Goal: Task Accomplishment & Management: Complete application form

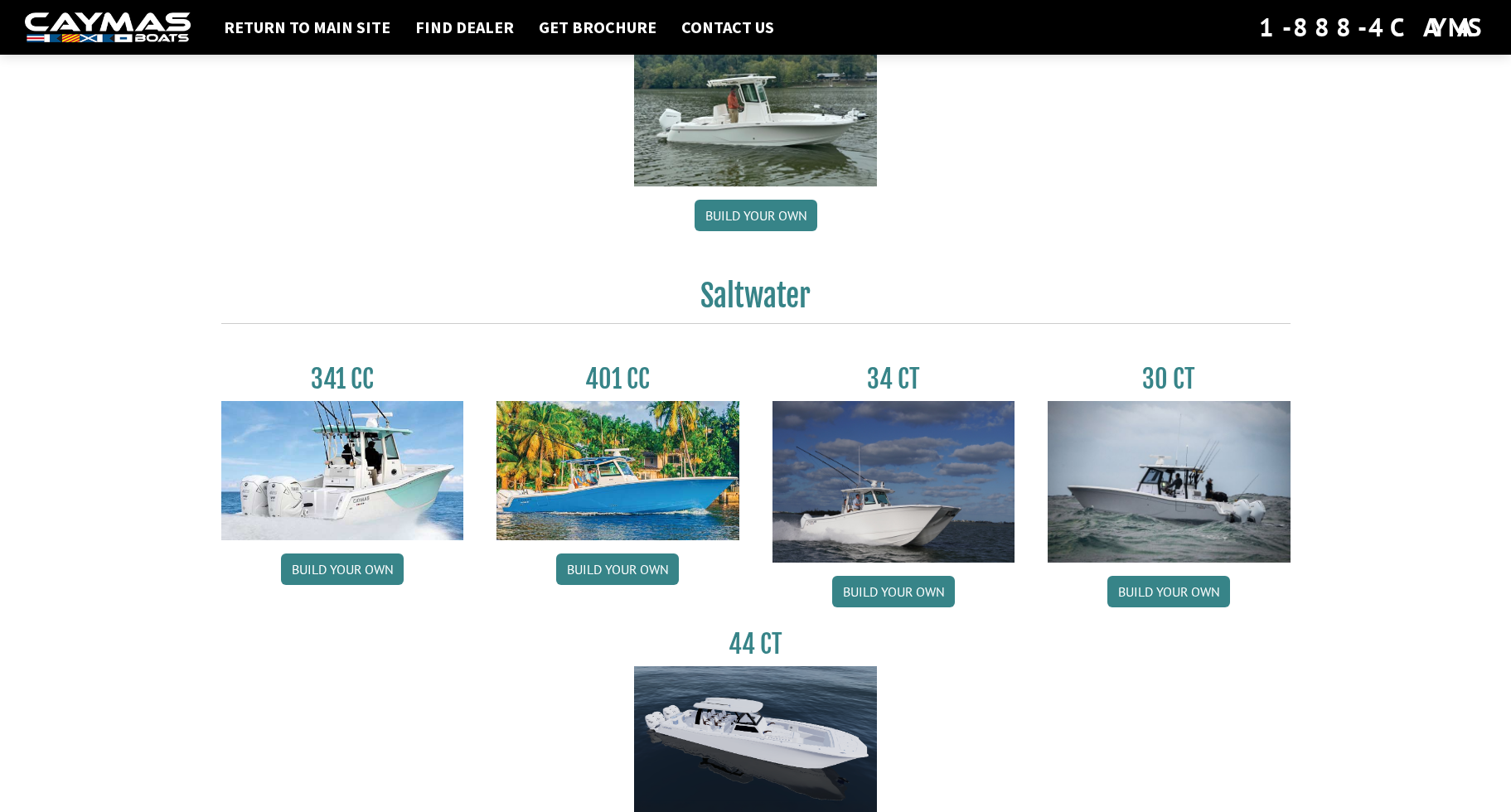
scroll to position [520, 0]
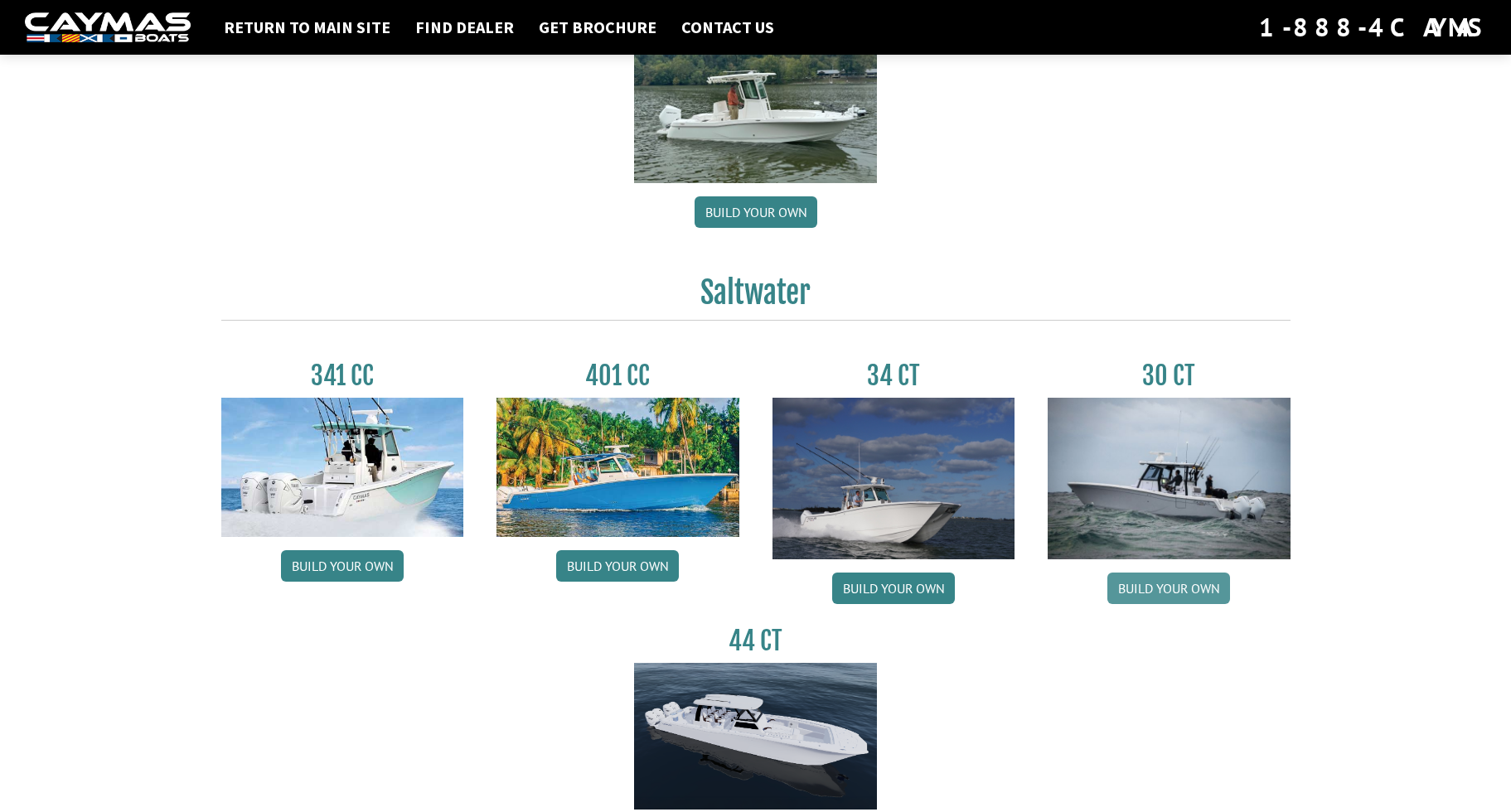
click at [1192, 583] on link "Build your own" at bounding box center [1168, 588] width 122 height 32
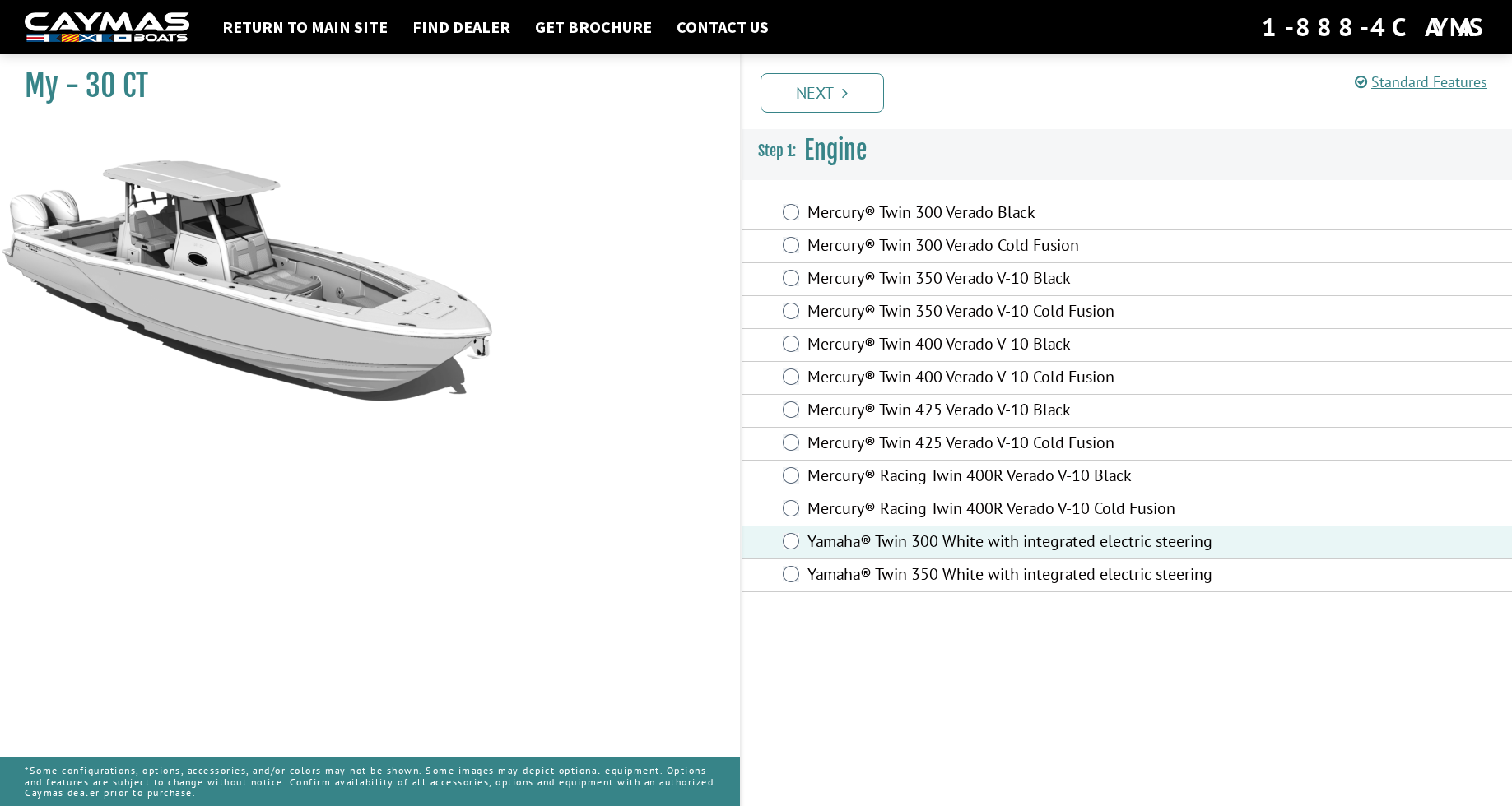
drag, startPoint x: 843, startPoint y: 95, endPoint x: 822, endPoint y: 111, distance: 26.4
click at [841, 96] on link "Next" at bounding box center [822, 93] width 123 height 39
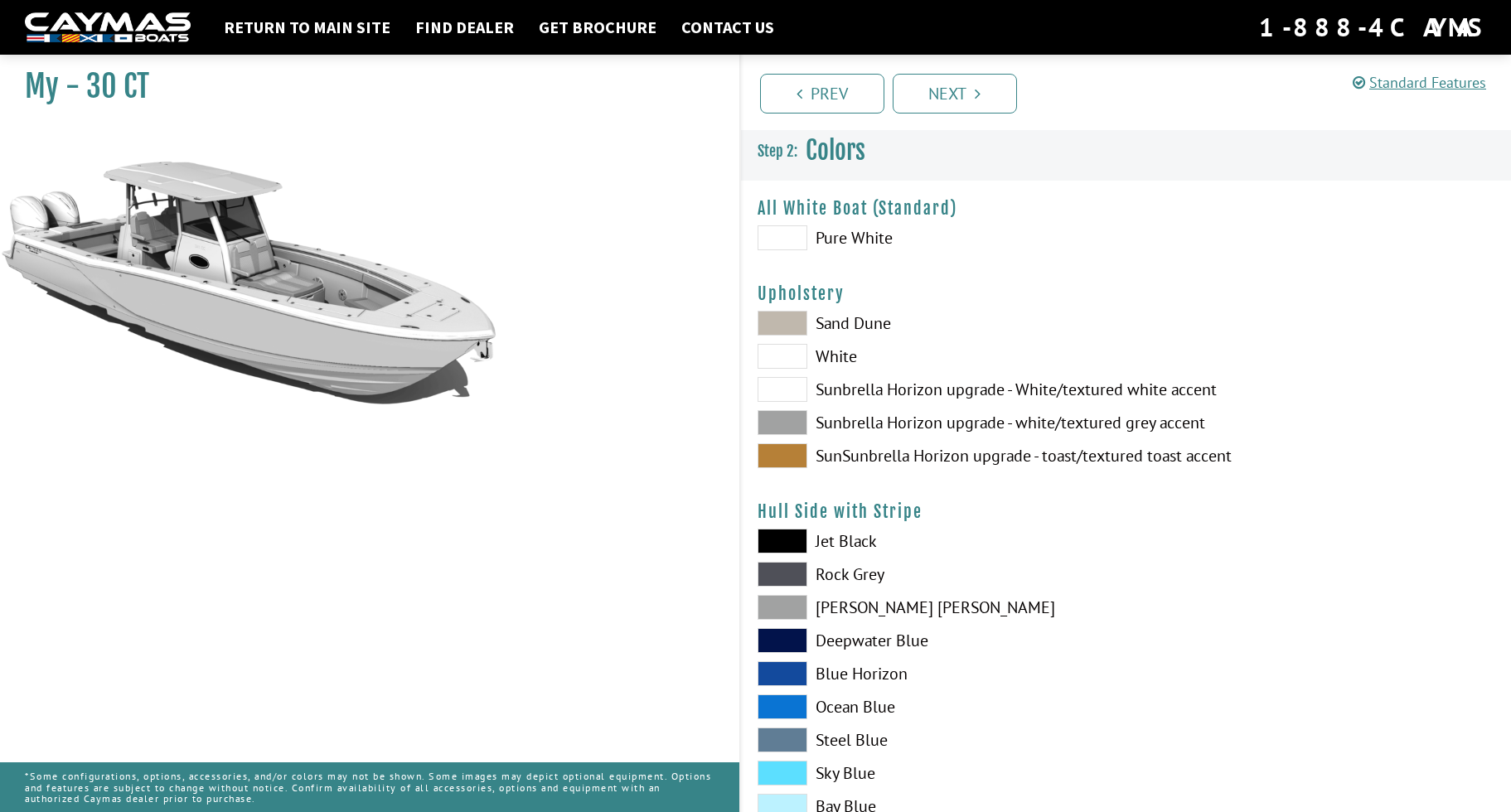
drag, startPoint x: 791, startPoint y: 353, endPoint x: 743, endPoint y: 392, distance: 61.8
click at [790, 353] on span at bounding box center [783, 356] width 49 height 25
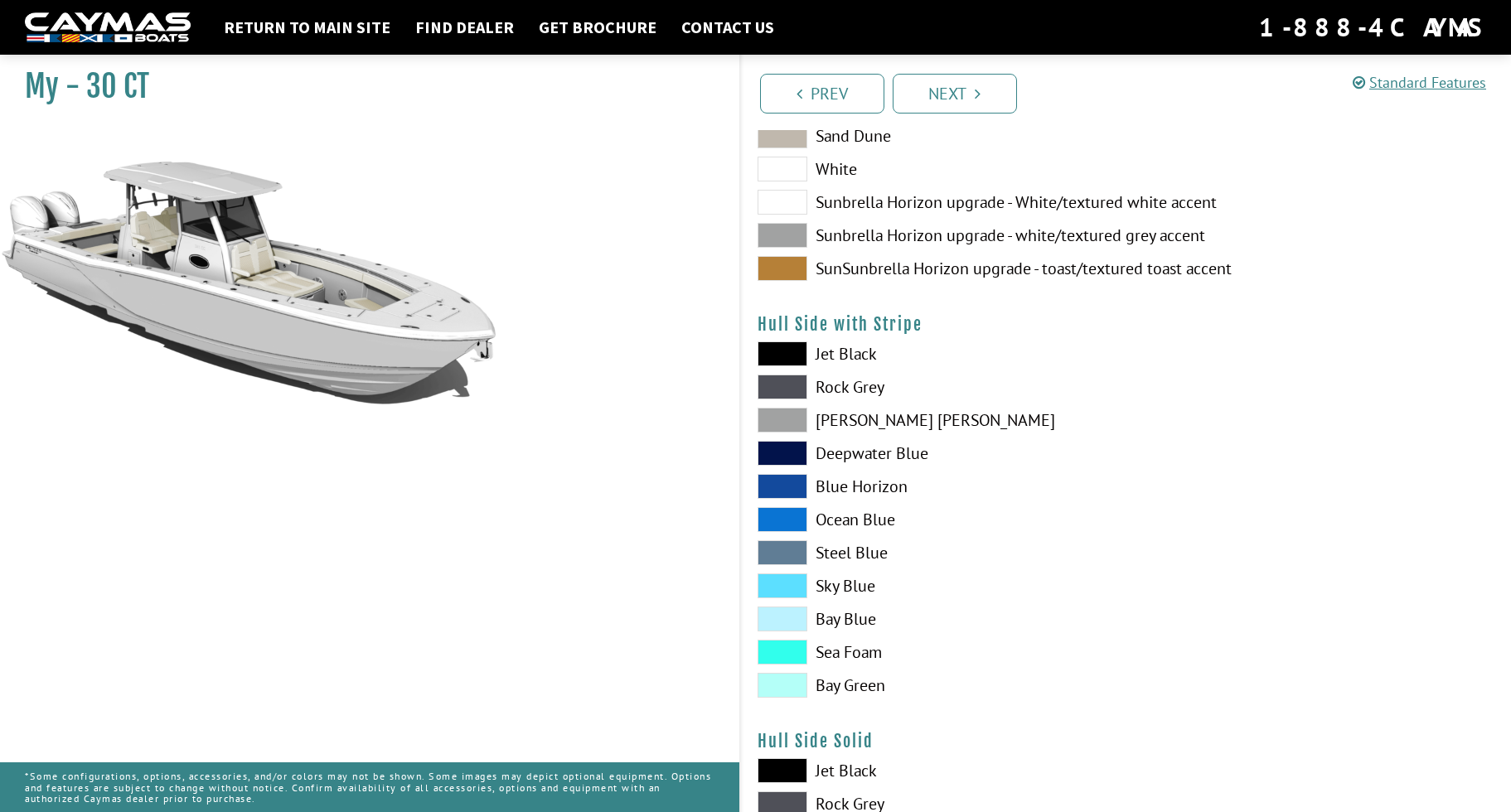
scroll to position [188, 0]
drag, startPoint x: 786, startPoint y: 456, endPoint x: 749, endPoint y: 458, distance: 37.1
click at [784, 455] on span at bounding box center [783, 452] width 49 height 25
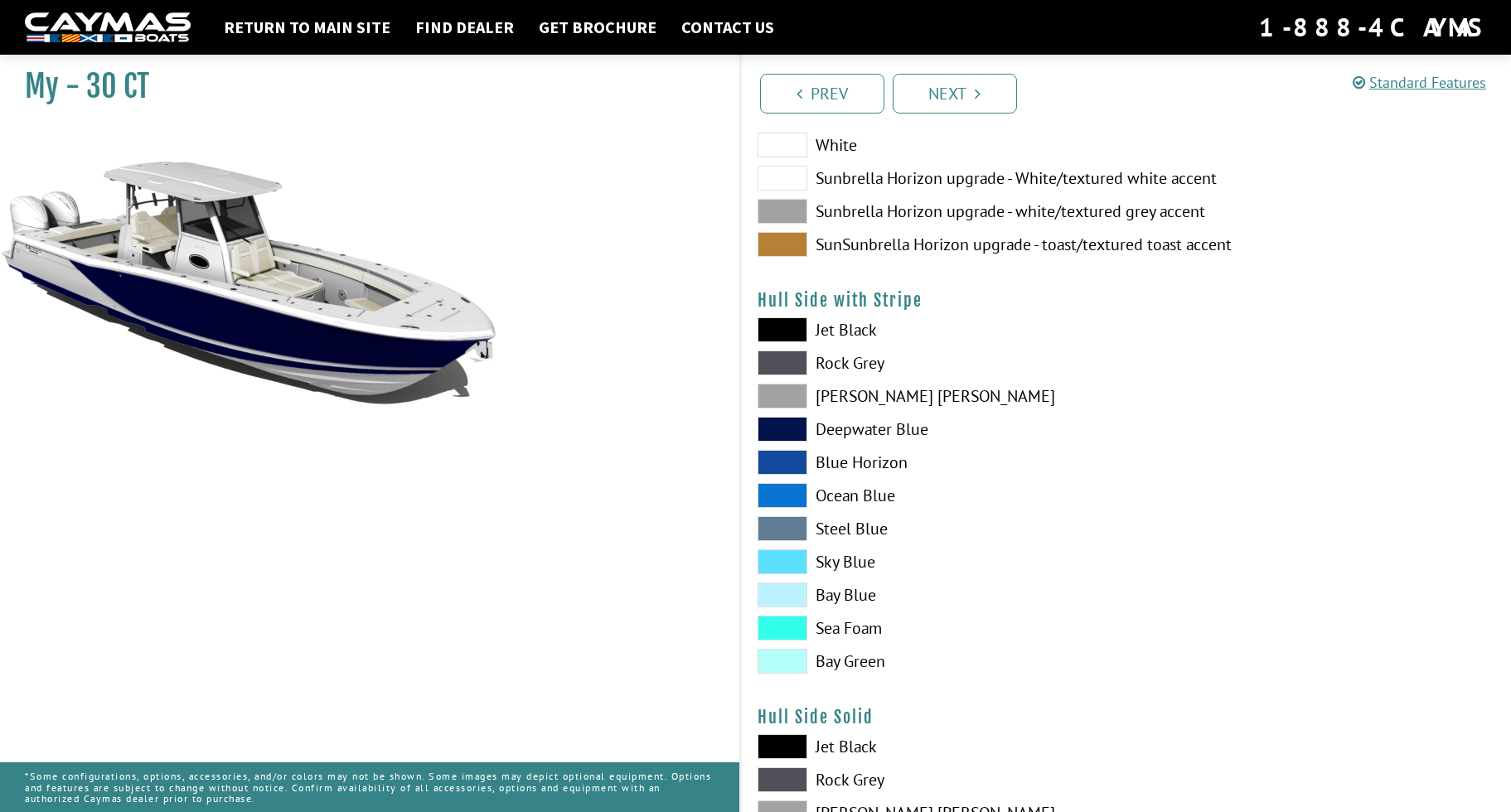
scroll to position [211, 1]
click at [789, 462] on span at bounding box center [783, 462] width 49 height 25
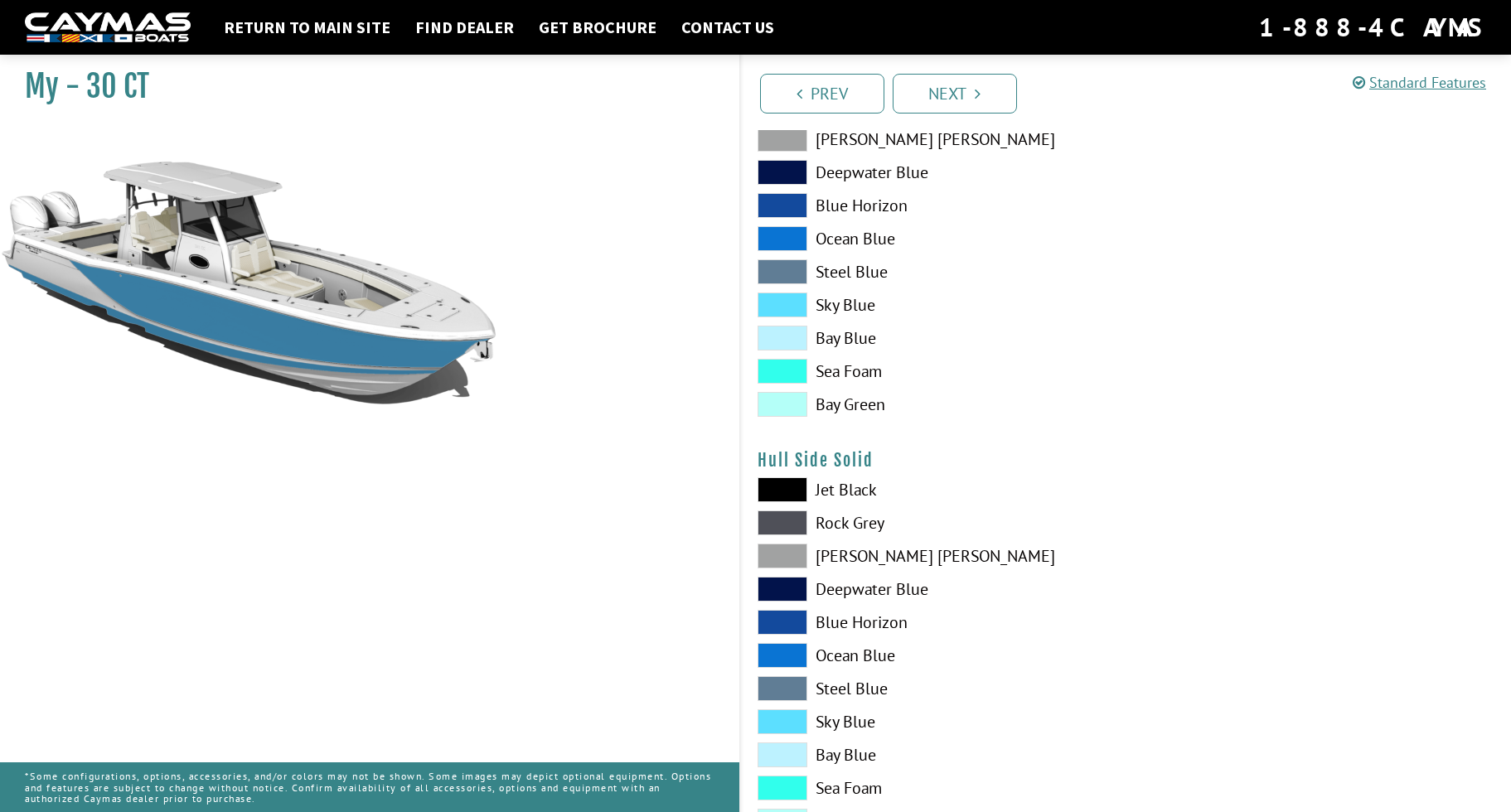
scroll to position [485, 0]
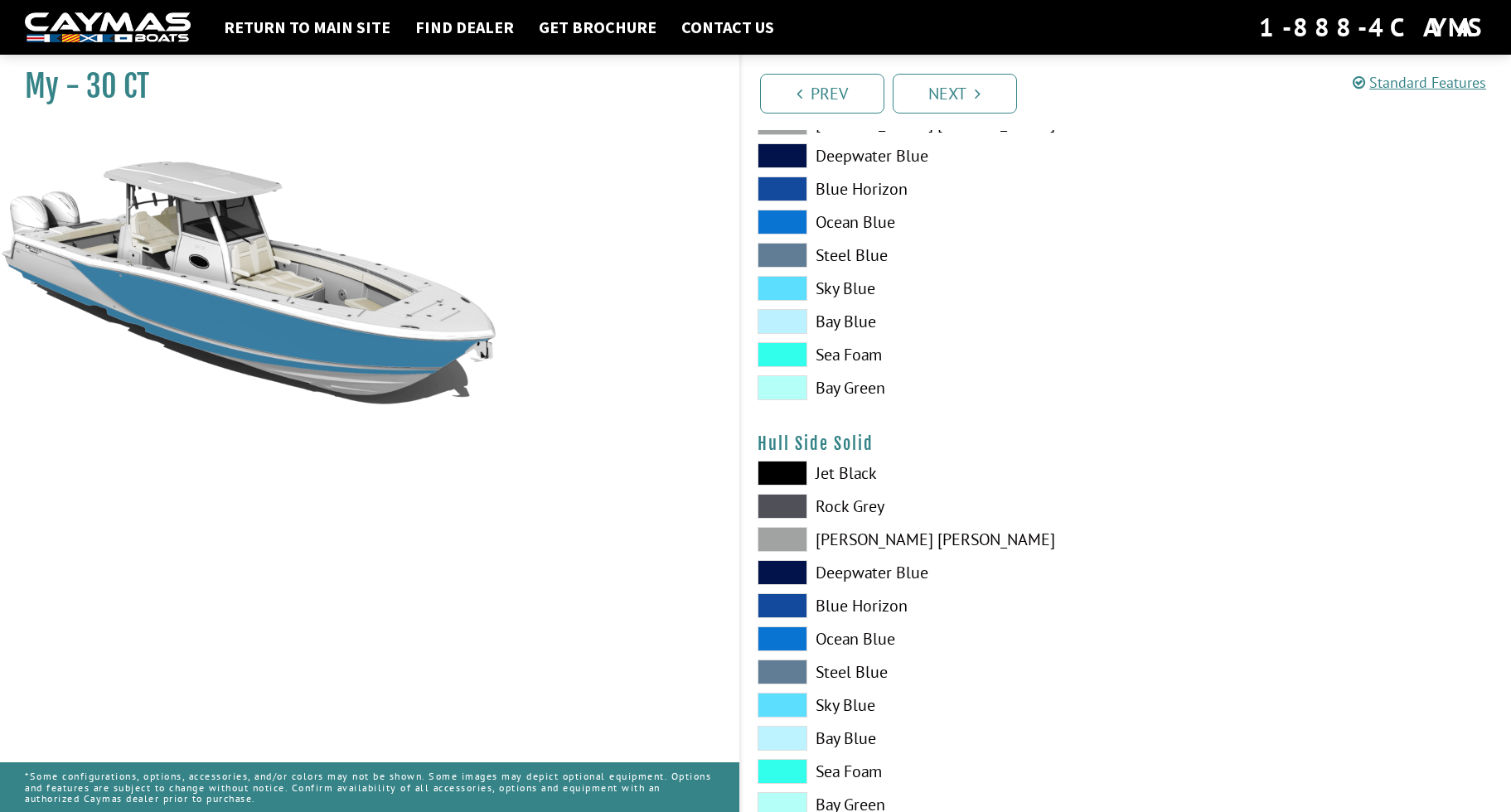
click at [793, 638] on span at bounding box center [783, 639] width 49 height 25
click at [792, 638] on span at bounding box center [783, 639] width 49 height 25
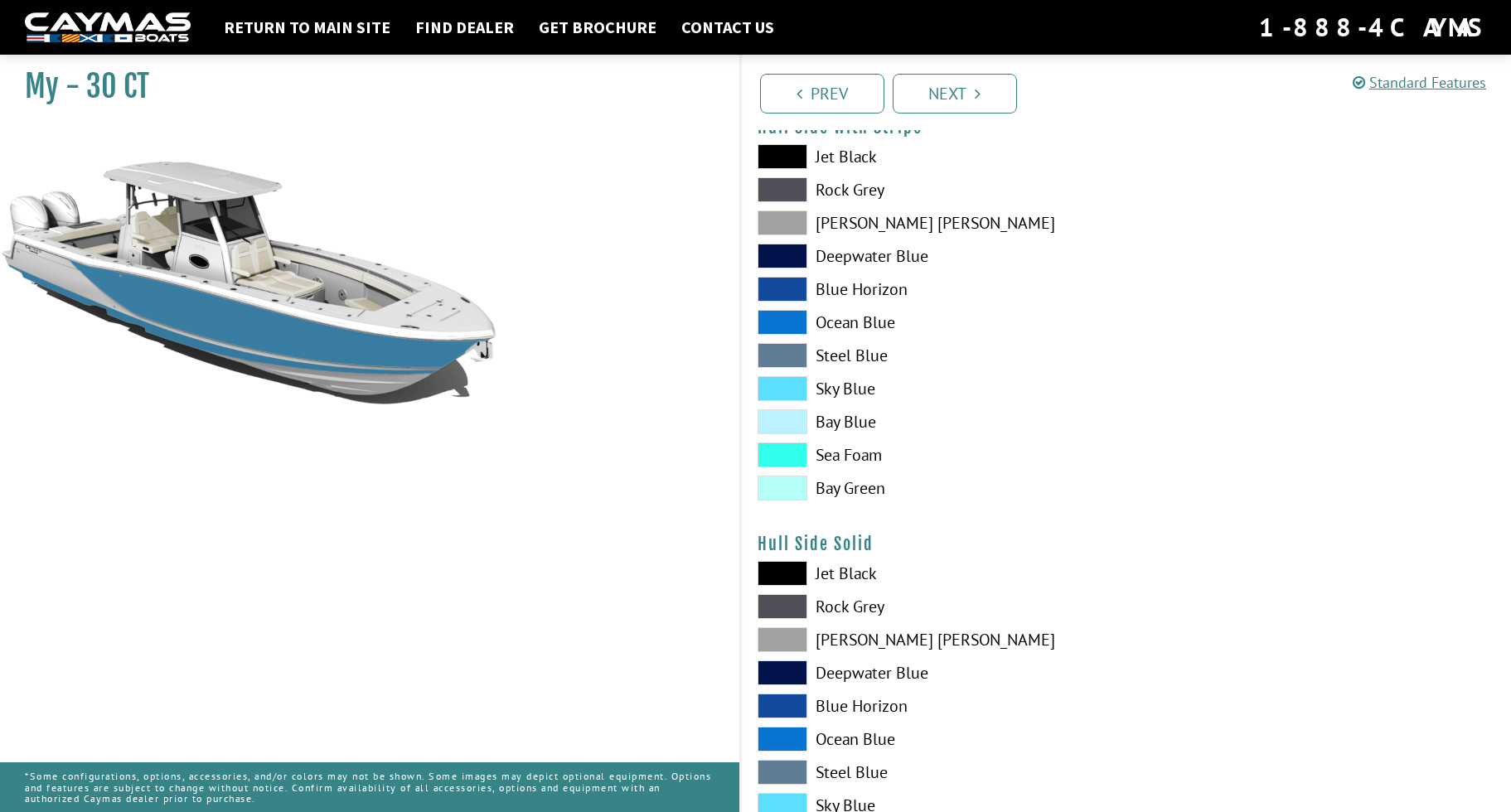
scroll to position [388, 0]
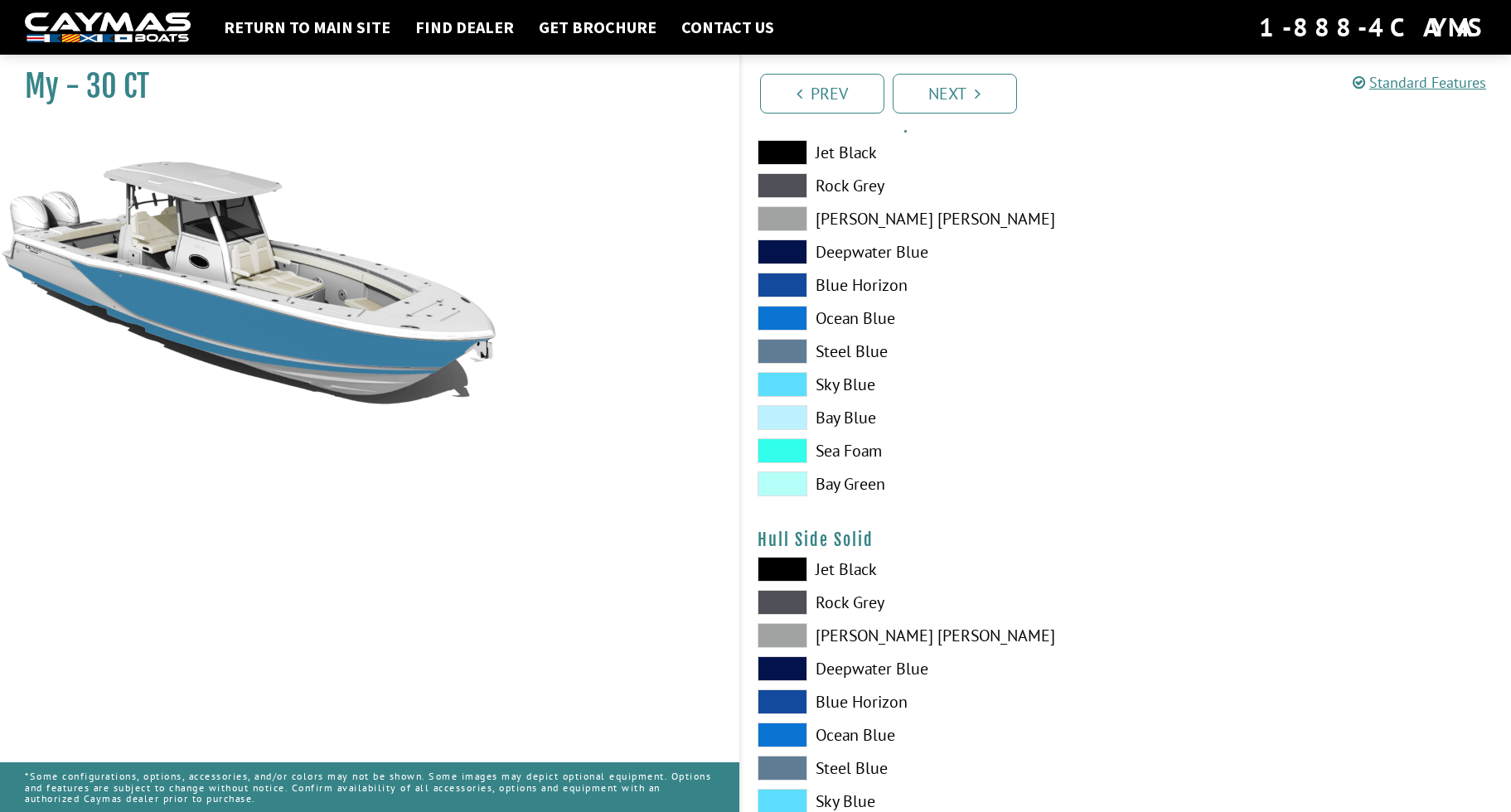
click at [790, 701] on span at bounding box center [783, 702] width 49 height 25
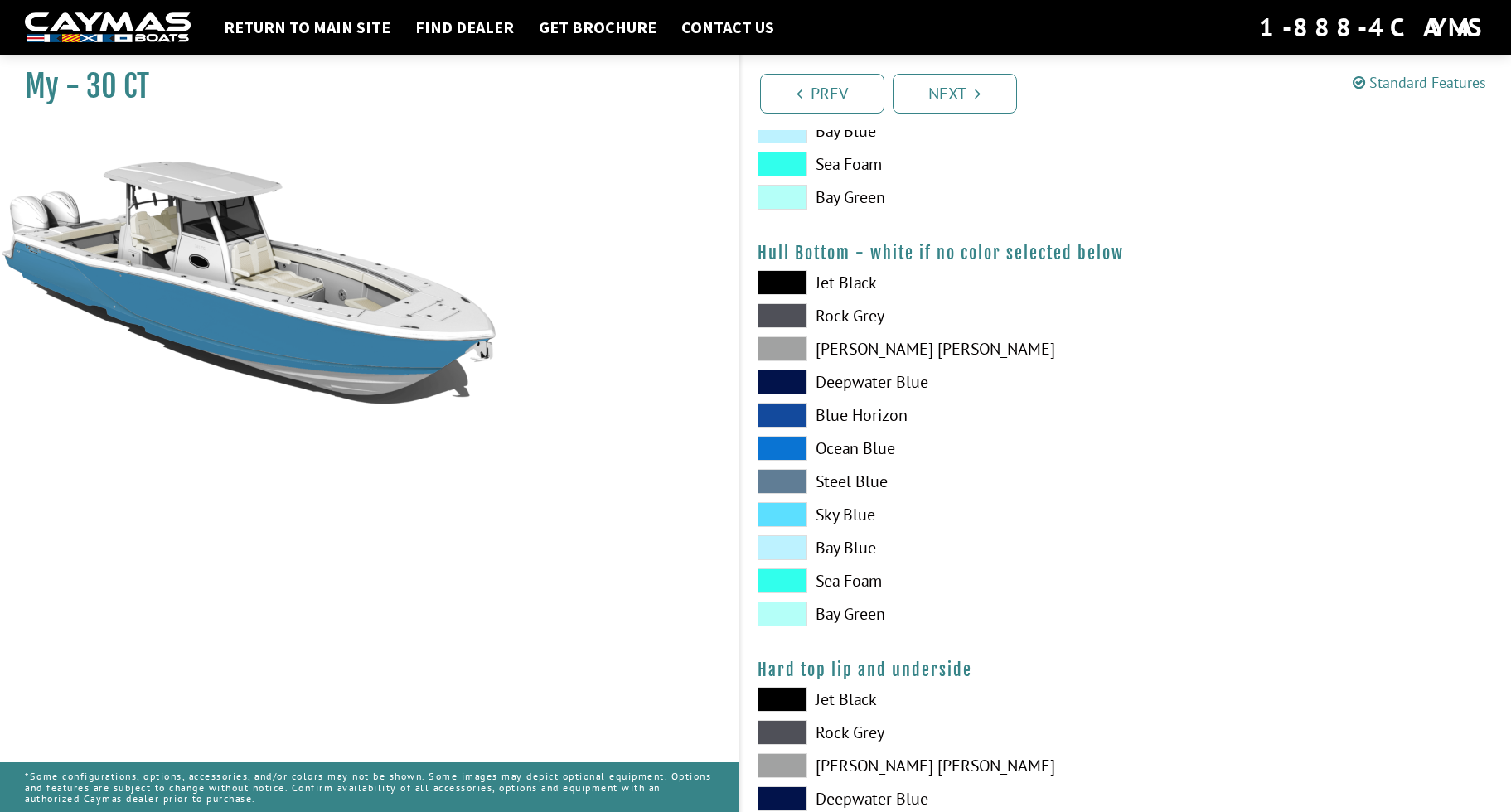
scroll to position [1094, 0]
drag, startPoint x: 784, startPoint y: 284, endPoint x: 768, endPoint y: 295, distance: 19.4
click at [784, 284] on span at bounding box center [783, 280] width 49 height 25
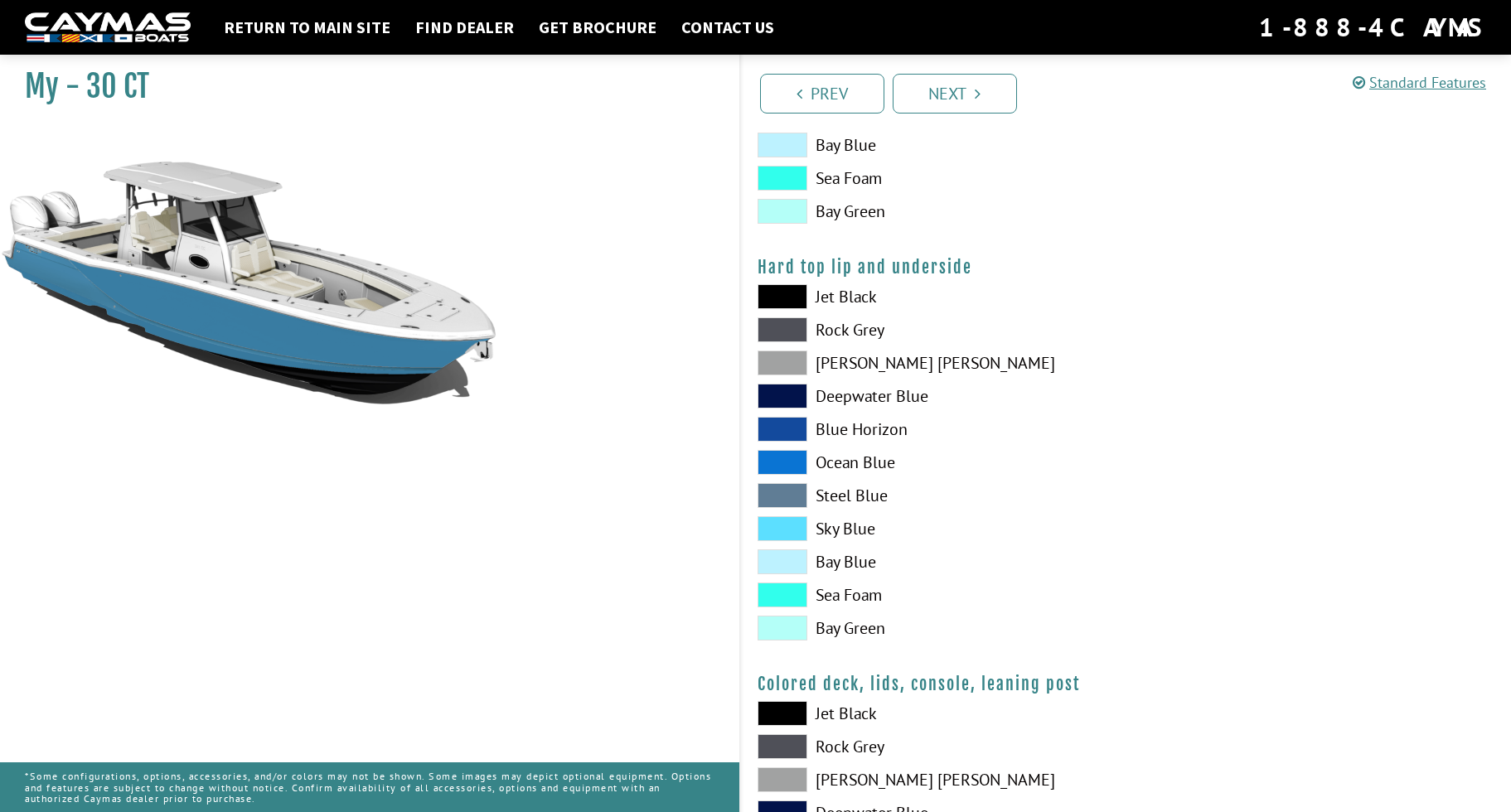
scroll to position [1497, 0]
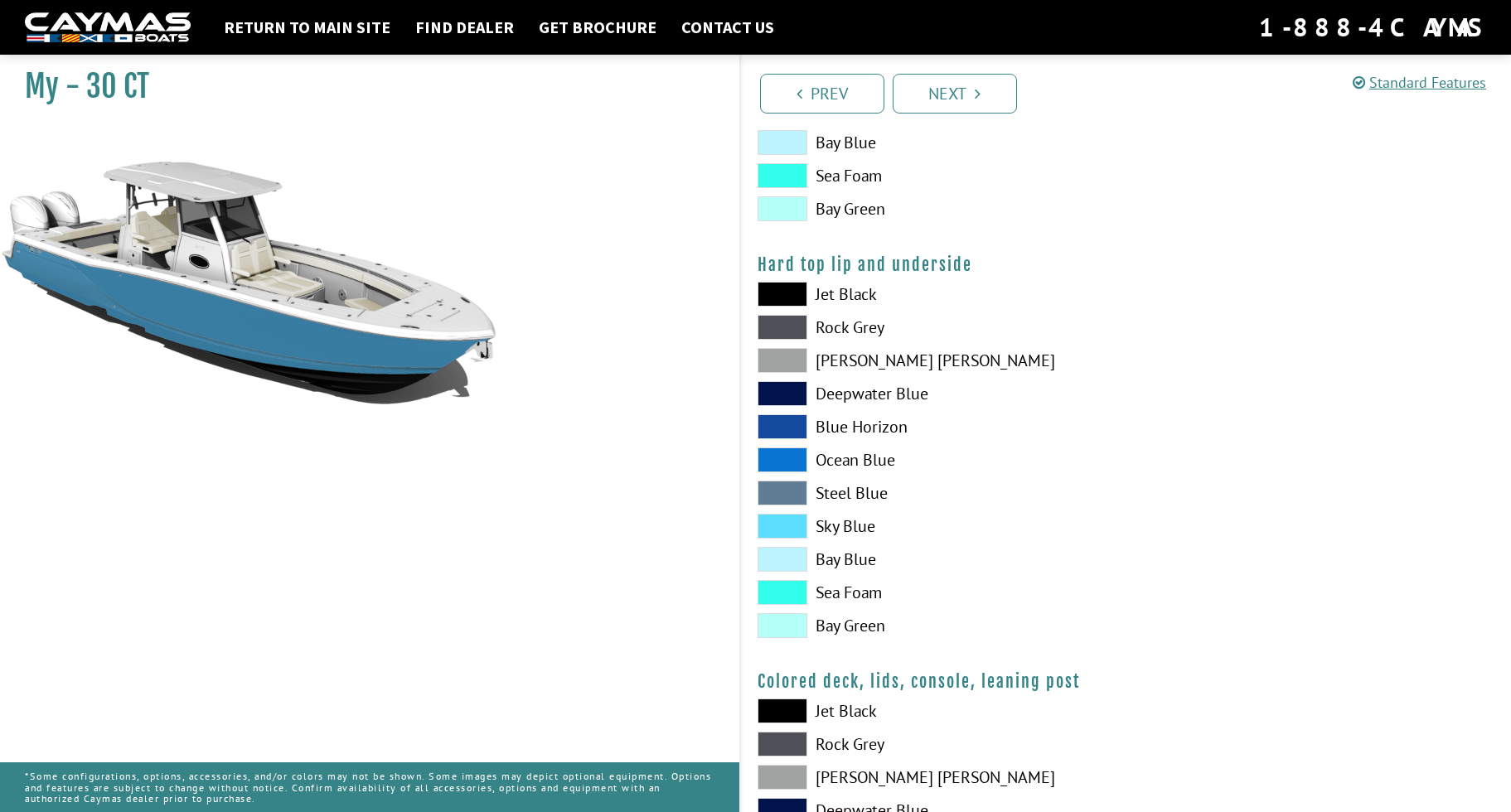
click at [795, 525] on span at bounding box center [783, 525] width 49 height 25
drag, startPoint x: 783, startPoint y: 459, endPoint x: 793, endPoint y: 461, distance: 10.2
click at [783, 459] on span at bounding box center [783, 459] width 49 height 25
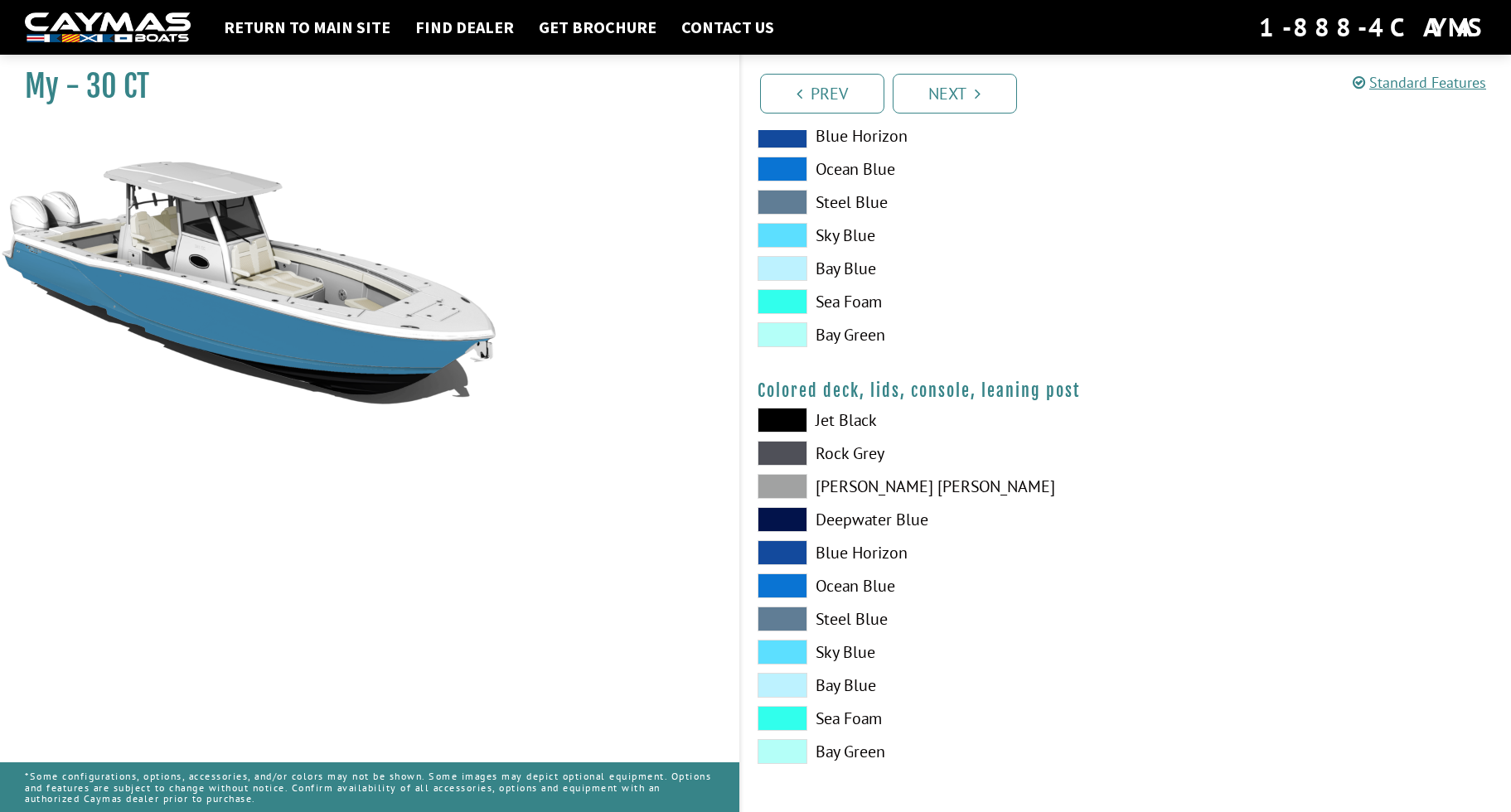
scroll to position [1789, 0]
drag, startPoint x: 791, startPoint y: 586, endPoint x: 770, endPoint y: 582, distance: 21.4
click at [790, 586] on span at bounding box center [783, 585] width 49 height 25
click at [990, 99] on link "Next" at bounding box center [955, 94] width 124 height 39
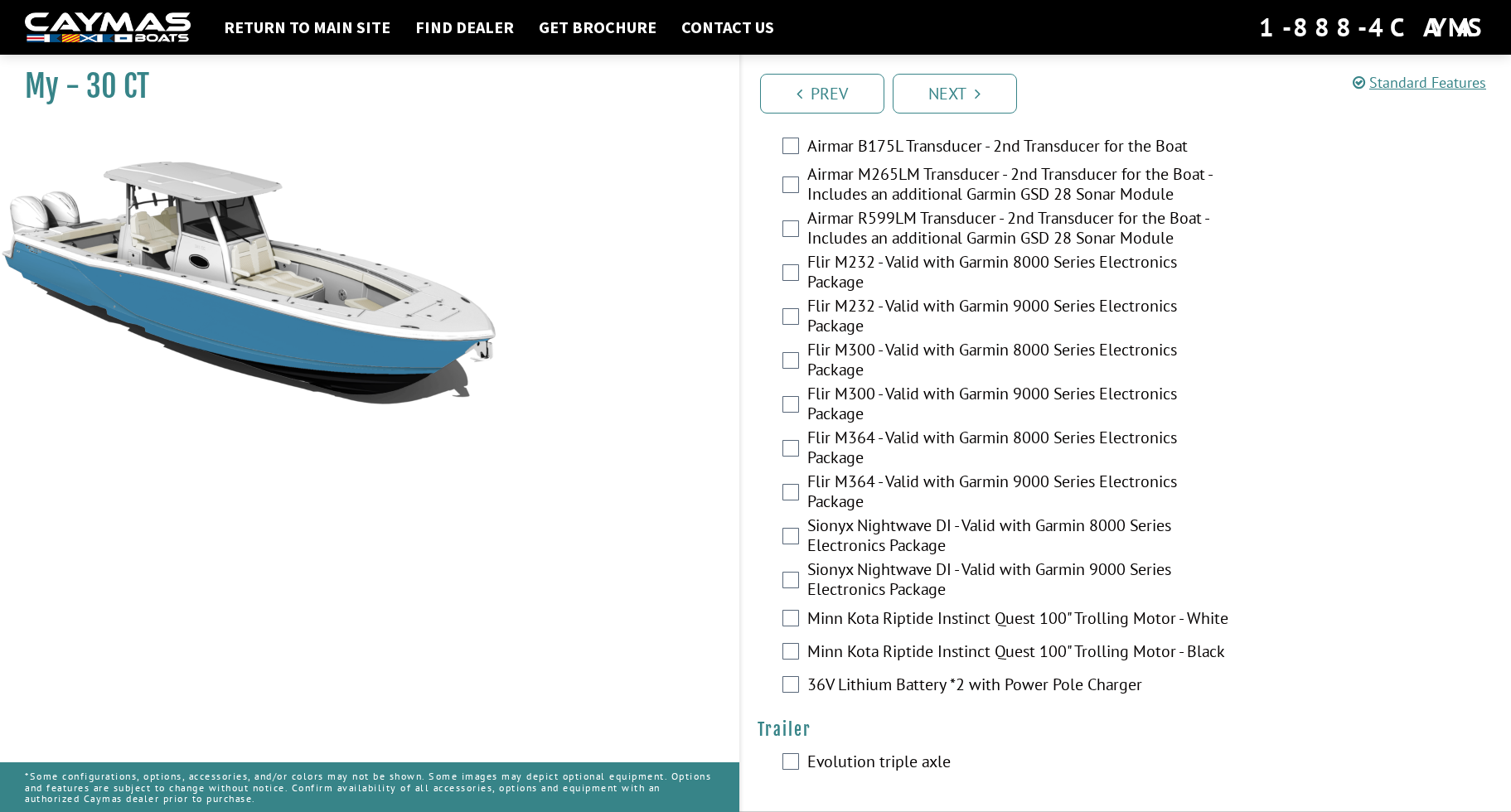
scroll to position [3506, 0]
click at [972, 102] on link "Next" at bounding box center [955, 94] width 124 height 39
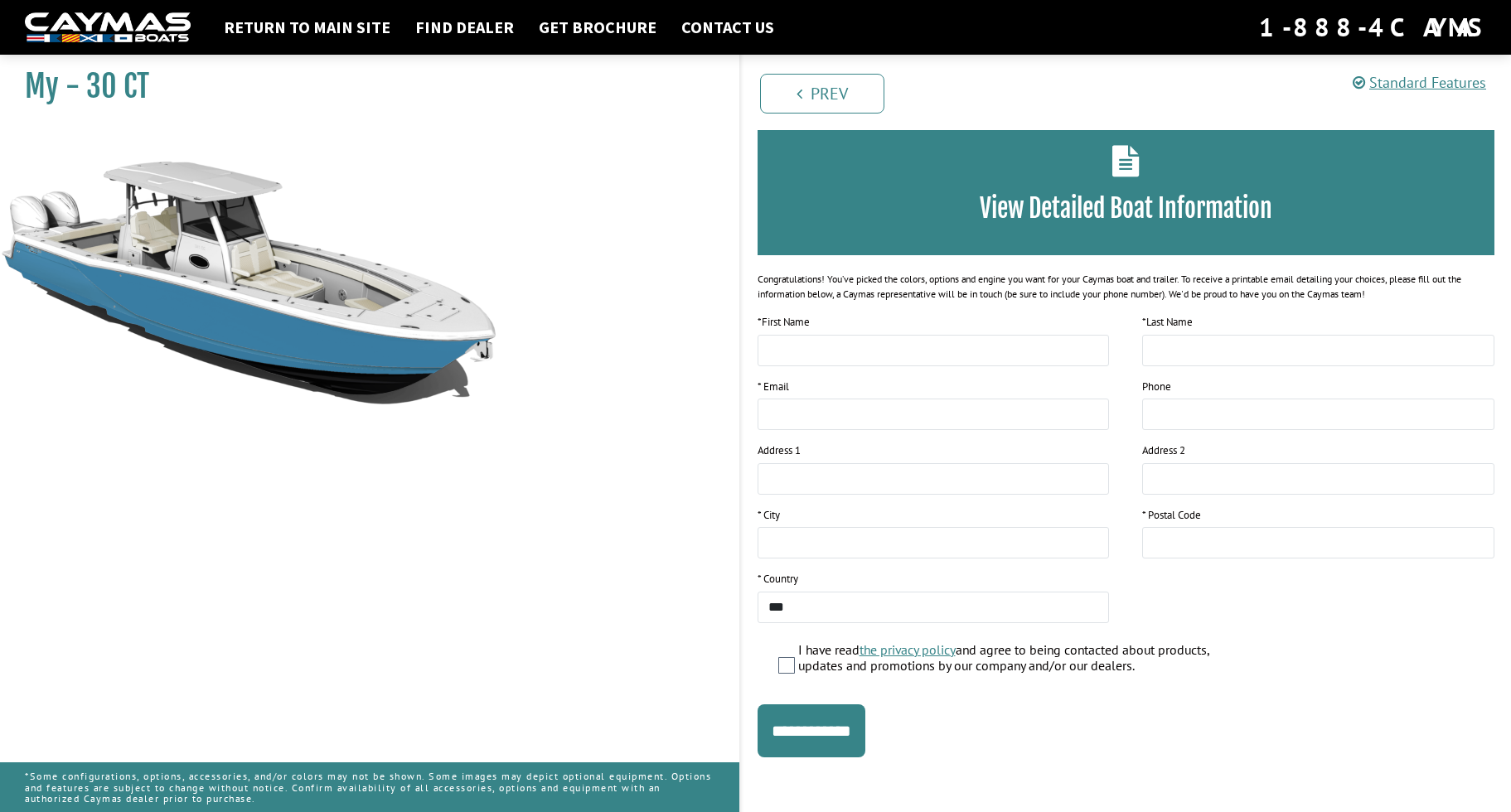
scroll to position [76, 0]
drag, startPoint x: 853, startPoint y: 730, endPoint x: 831, endPoint y: 727, distance: 22.2
click at [853, 729] on input "**********" at bounding box center [811, 732] width 107 height 53
